Goal: Task Accomplishment & Management: Use online tool/utility

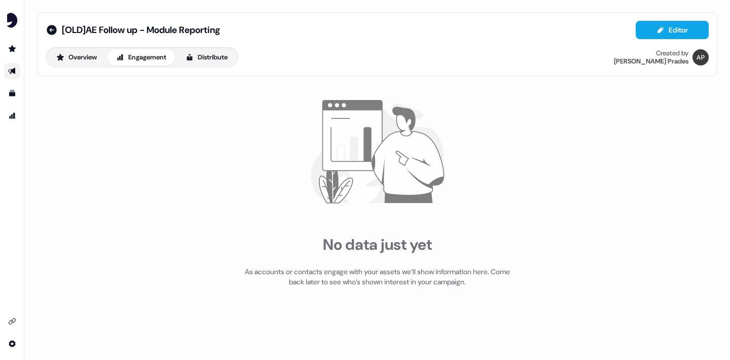
click at [14, 69] on icon "Go to outbound experience" at bounding box center [11, 71] width 7 height 7
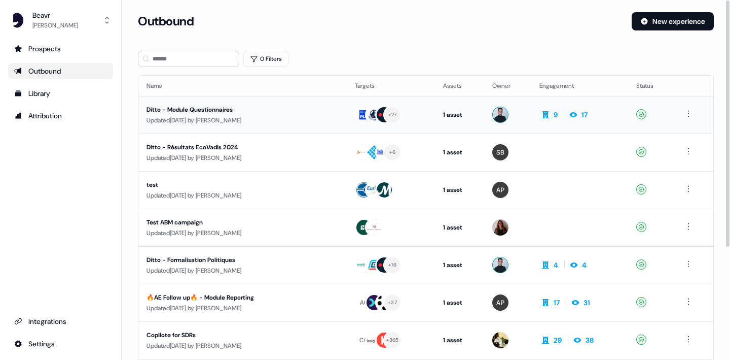
click at [207, 110] on div "Ditto - Module Questionnaires" at bounding box center [238, 109] width 183 height 10
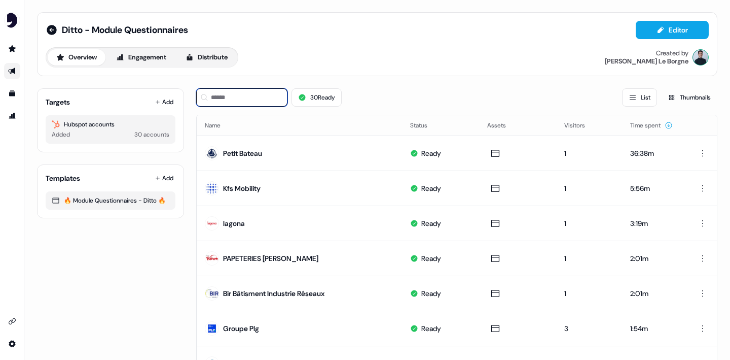
click at [218, 97] on input at bounding box center [241, 97] width 91 height 18
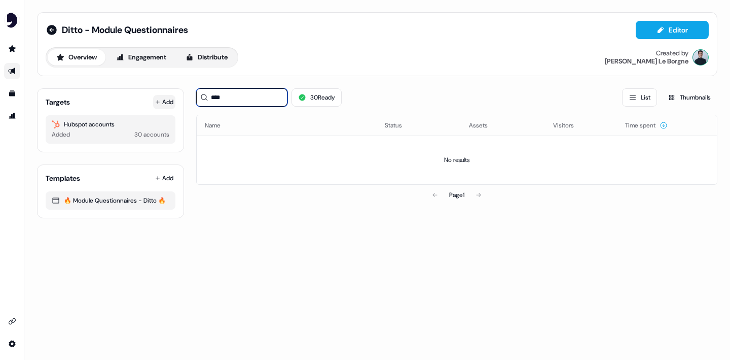
type input "****"
click at [164, 103] on button "Add" at bounding box center [164, 102] width 22 height 14
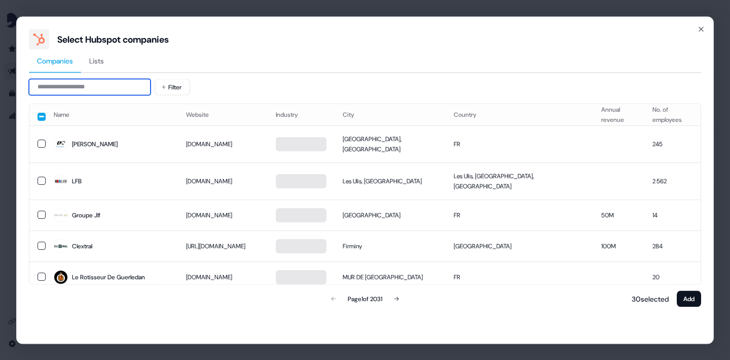
click at [120, 84] on input at bounding box center [90, 87] width 122 height 16
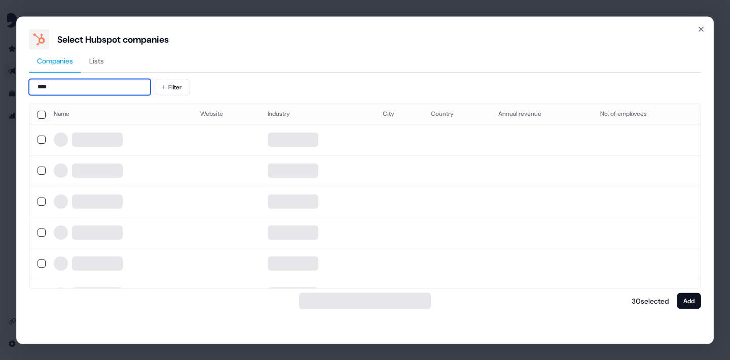
type input "********"
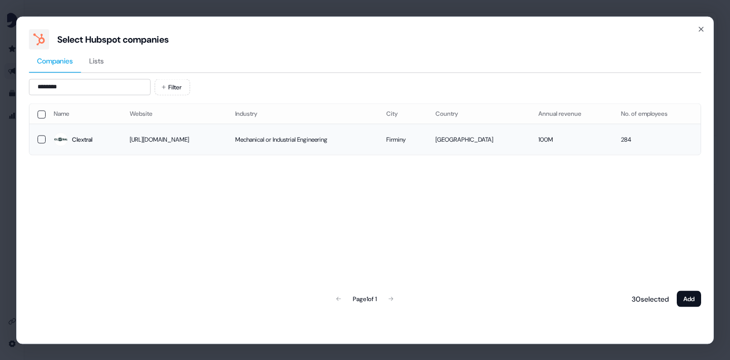
click at [39, 142] on button "button" at bounding box center [42, 139] width 8 height 8
click at [693, 299] on button "Add" at bounding box center [689, 298] width 24 height 16
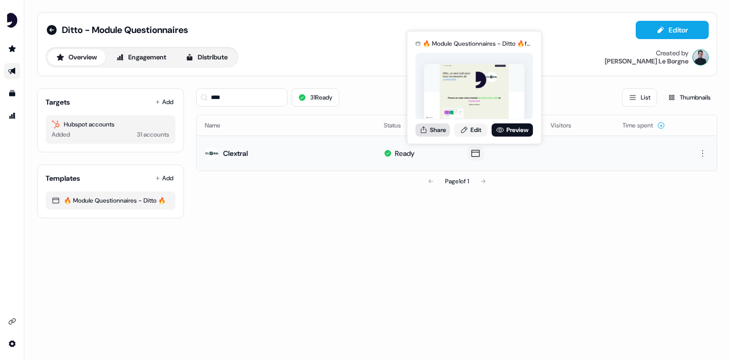
click at [443, 130] on button "Share" at bounding box center [433, 129] width 34 height 13
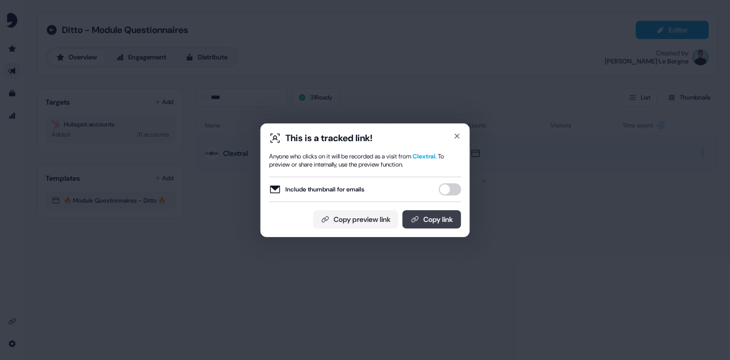
click at [412, 217] on icon at bounding box center [415, 219] width 8 height 8
